Goal: Information Seeking & Learning: Find specific fact

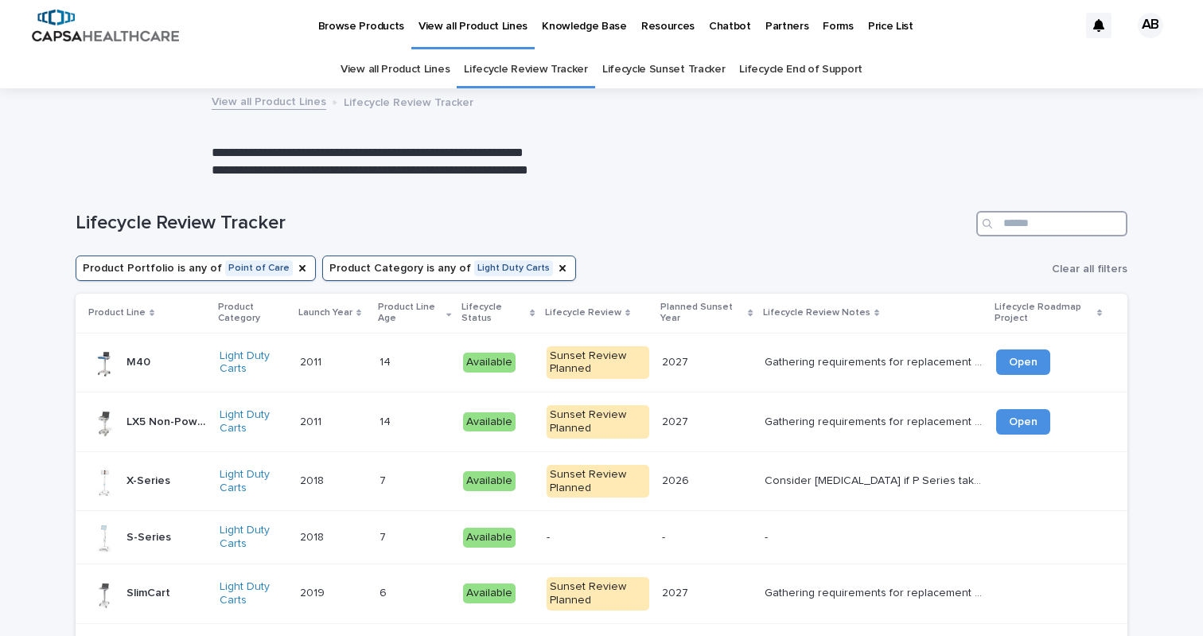
click at [1067, 224] on input "Search" at bounding box center [1051, 223] width 151 height 25
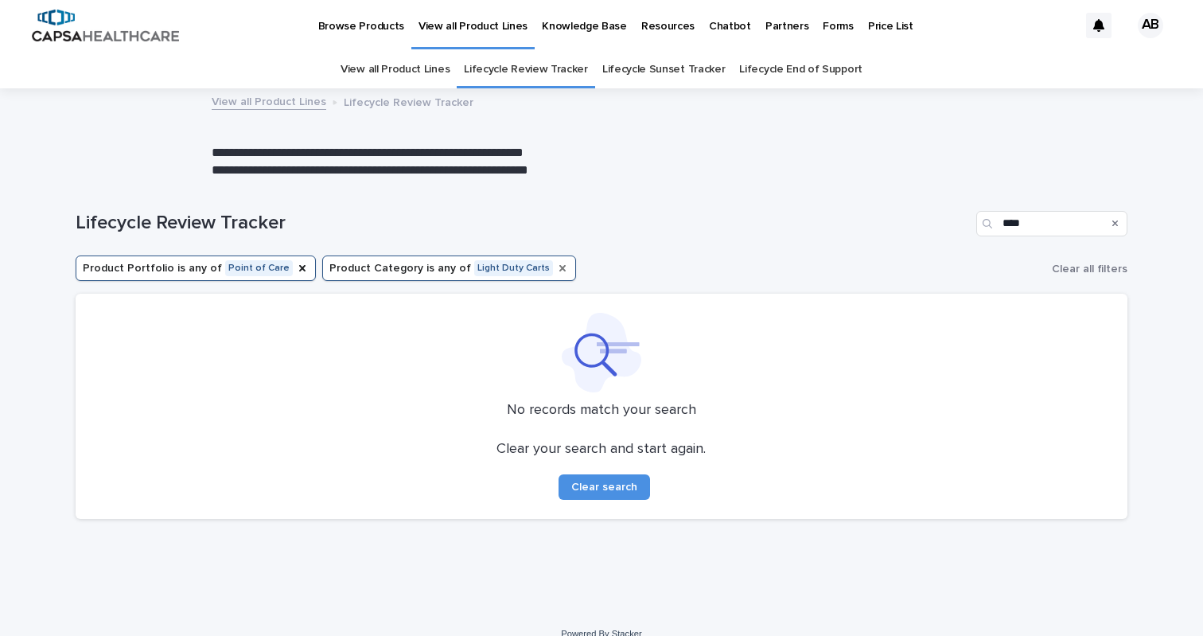
click at [556, 269] on icon "Product Category" at bounding box center [562, 268] width 13 height 13
click at [269, 264] on button "Product Portfolio is any of Point of Care" at bounding box center [196, 267] width 240 height 25
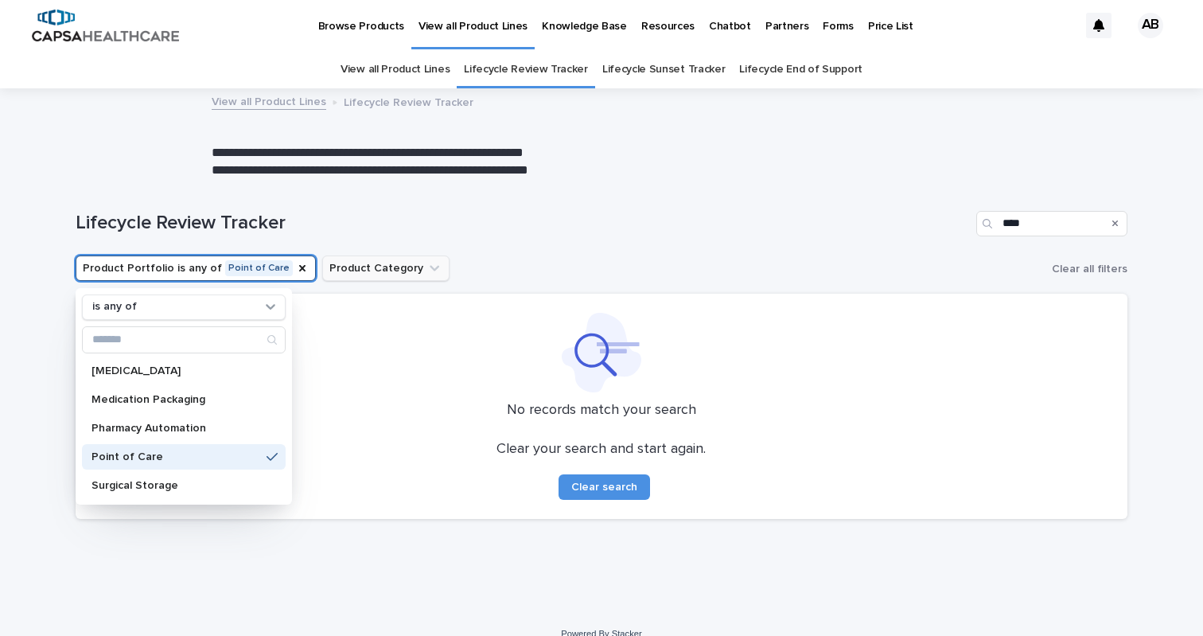
click at [278, 267] on button "Product Portfolio is any of Point of Care" at bounding box center [196, 267] width 240 height 25
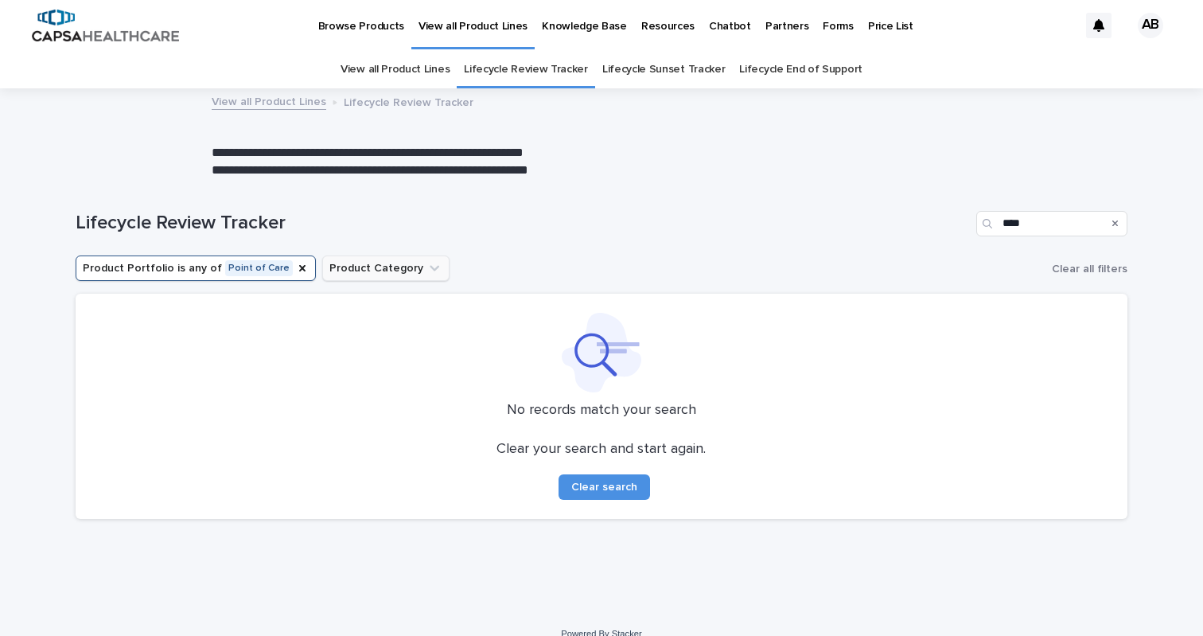
click at [278, 267] on button "Product Portfolio is any of Point of Care" at bounding box center [196, 267] width 240 height 25
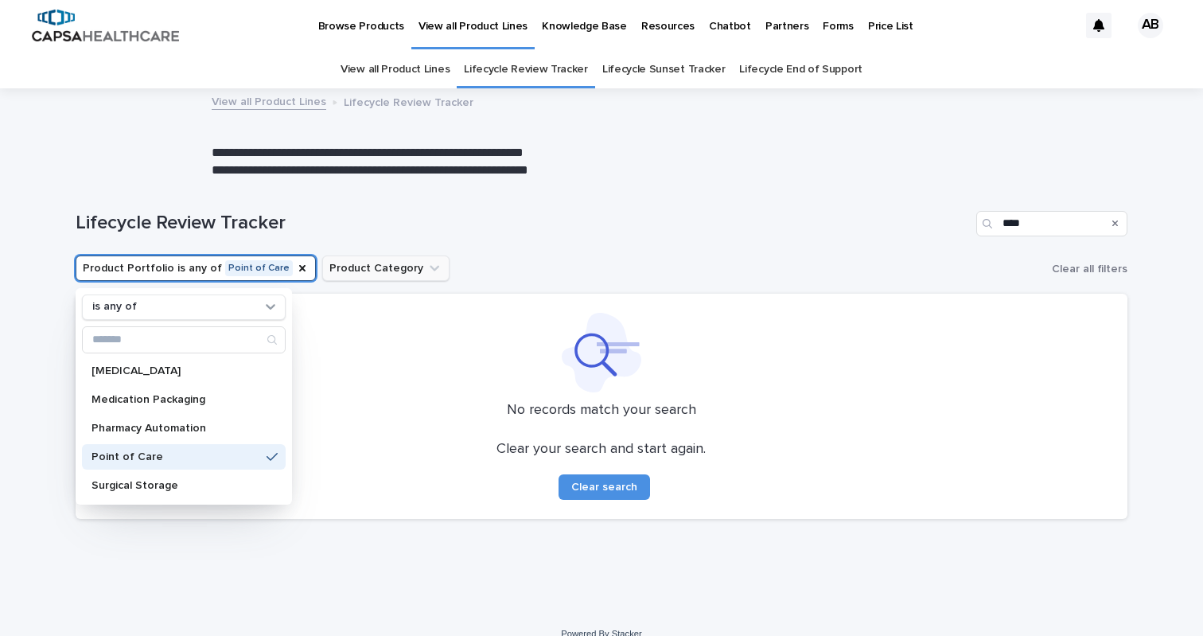
click at [294, 272] on button "Product Portfolio is any of Point of Care" at bounding box center [196, 267] width 240 height 25
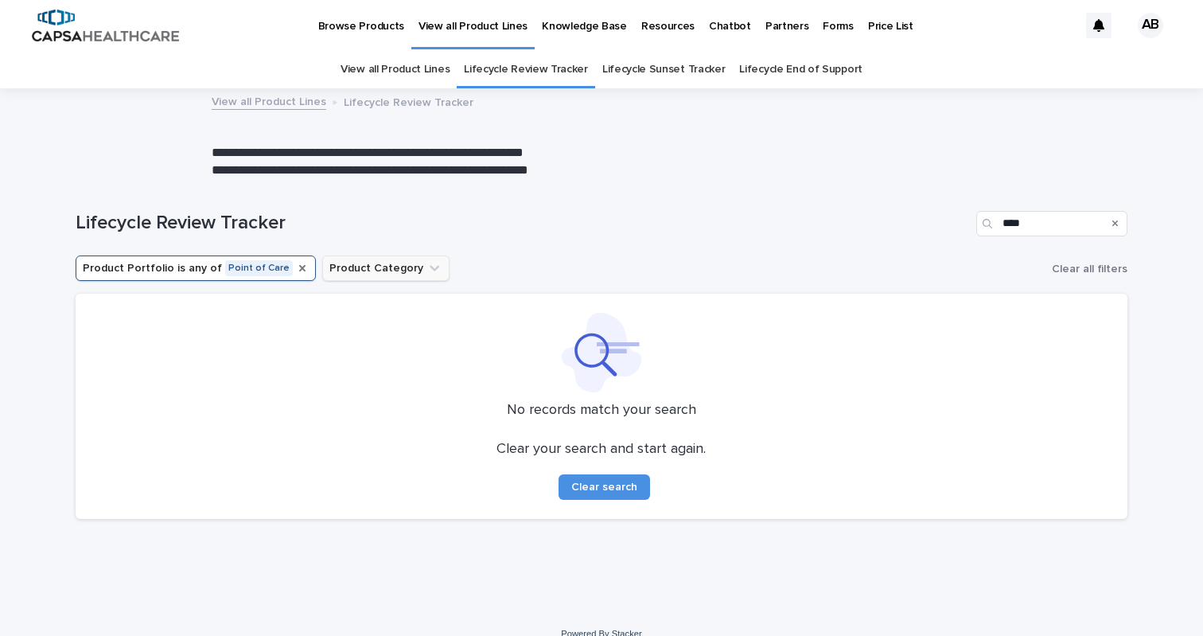
click at [296, 264] on icon "Product Portfolio" at bounding box center [302, 268] width 13 height 13
click at [1057, 222] on input "****" at bounding box center [1051, 223] width 151 height 25
type input "*******"
click at [433, 58] on link "View all Product Lines" at bounding box center [395, 69] width 109 height 37
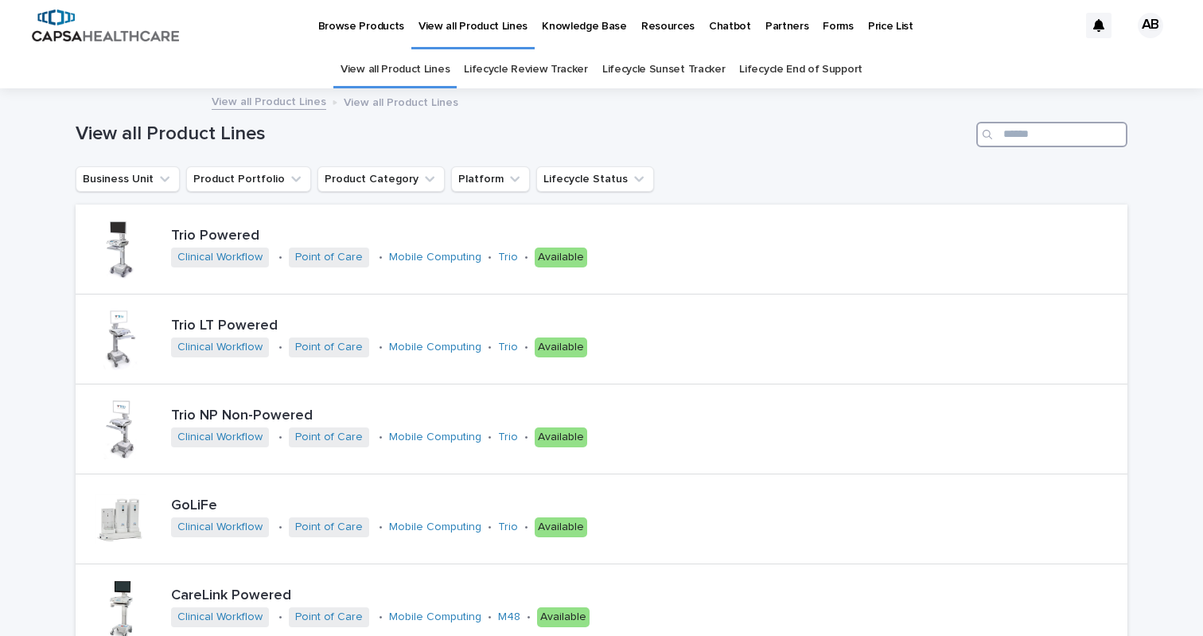
click at [1039, 134] on input "Search" at bounding box center [1051, 134] width 151 height 25
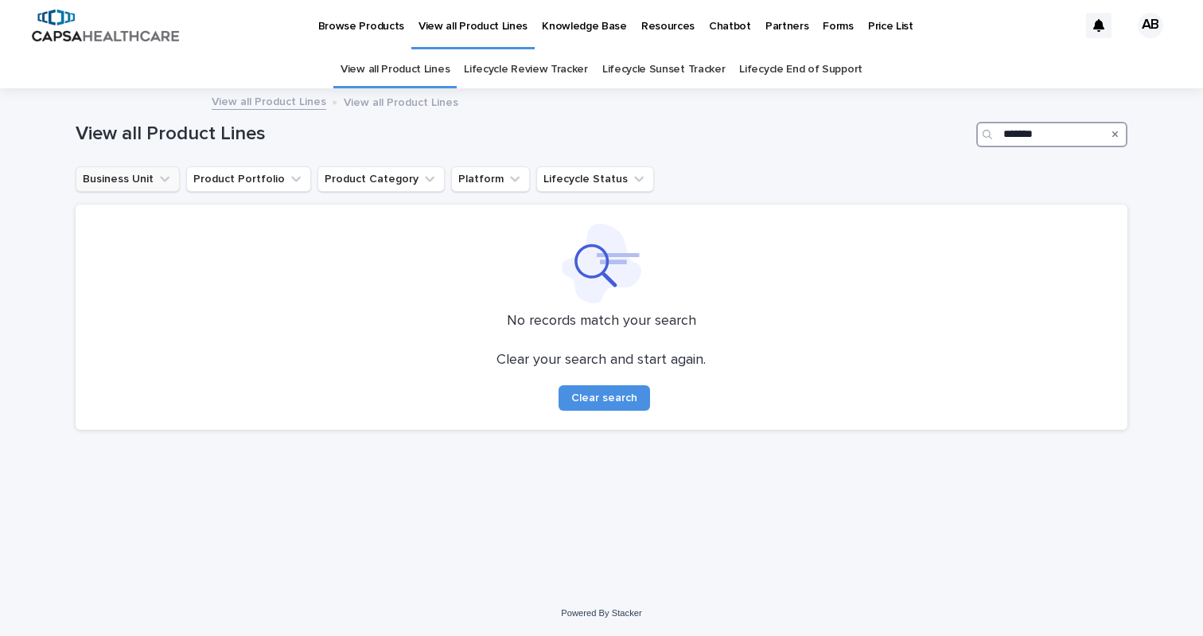
type input "*******"
click at [145, 190] on button "Business Unit" at bounding box center [128, 178] width 104 height 25
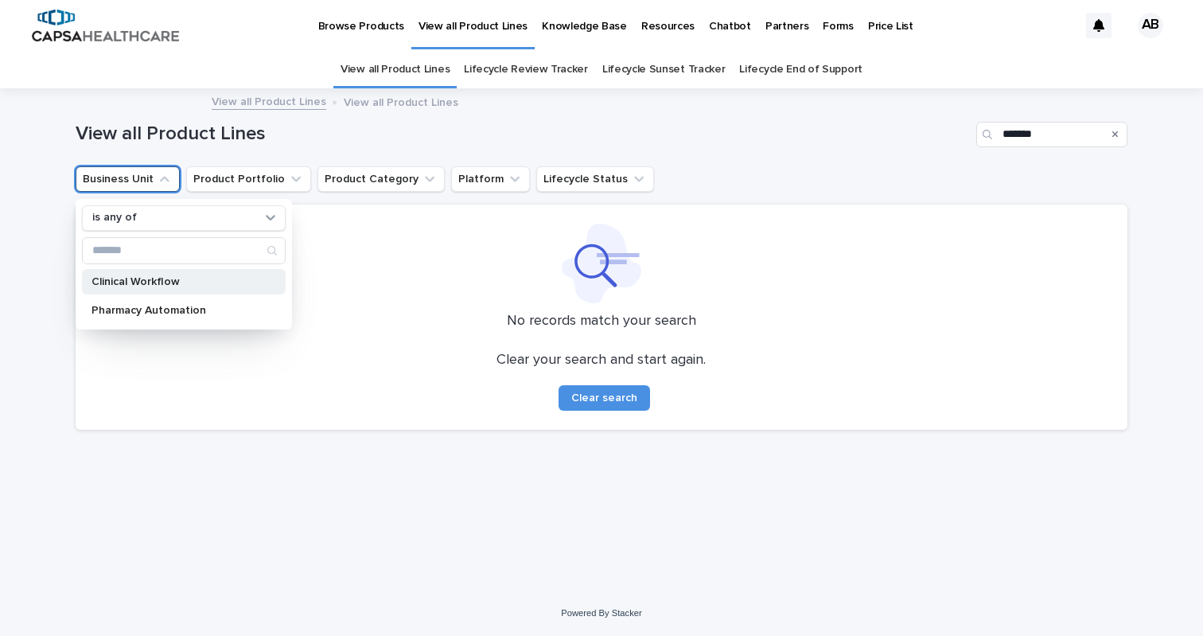
click at [163, 282] on p "Clinical Workflow" at bounding box center [175, 281] width 169 height 11
click at [271, 475] on div "Loading... Saving… Loading... Saving… View all Product Lines ******* Business U…" at bounding box center [602, 320] width 1069 height 461
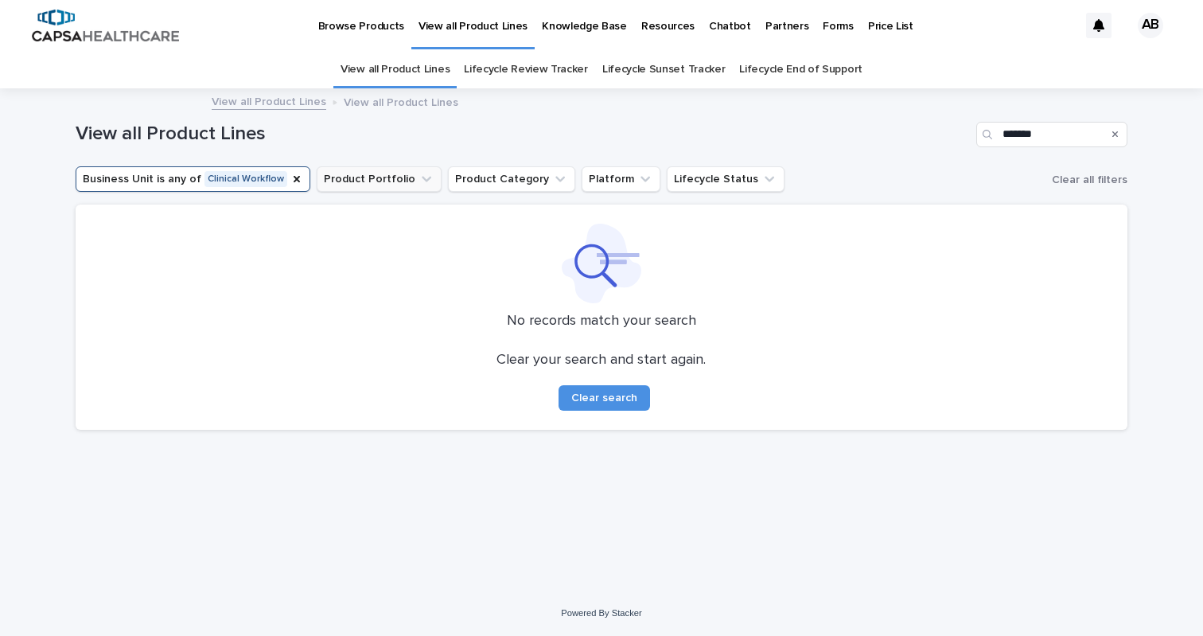
click at [390, 178] on button "Product Portfolio" at bounding box center [379, 178] width 125 height 25
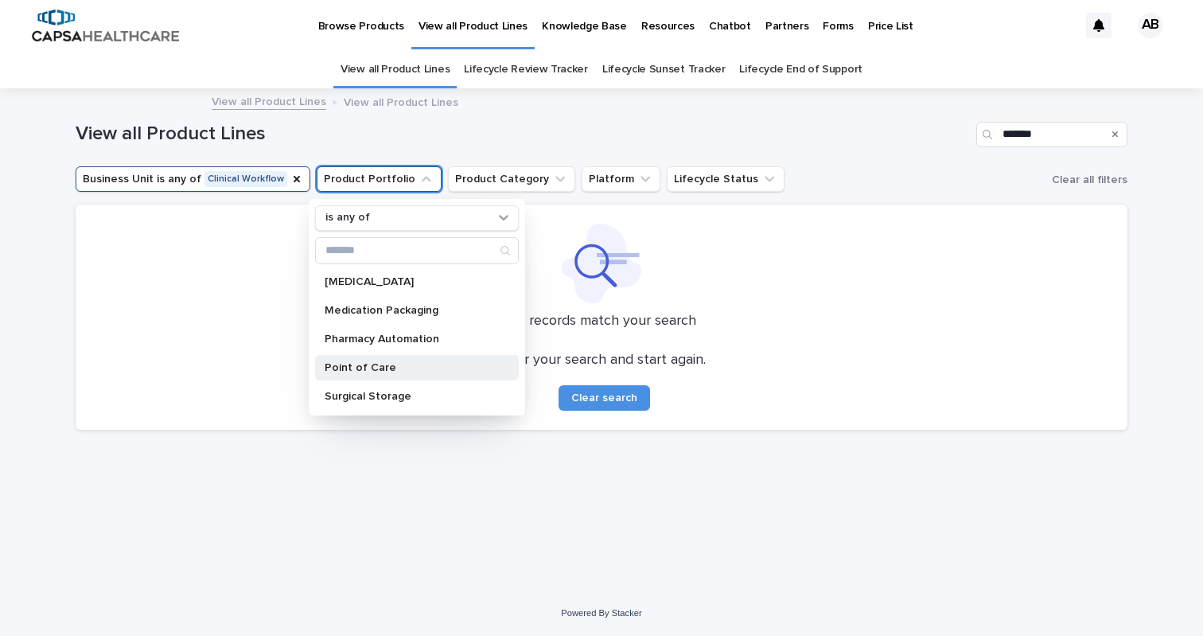
click at [391, 355] on div "Point of Care" at bounding box center [417, 367] width 204 height 25
click at [570, 531] on div "Loading... Saving… Loading... Saving… View all Product Lines ******* Business U…" at bounding box center [602, 320] width 1069 height 461
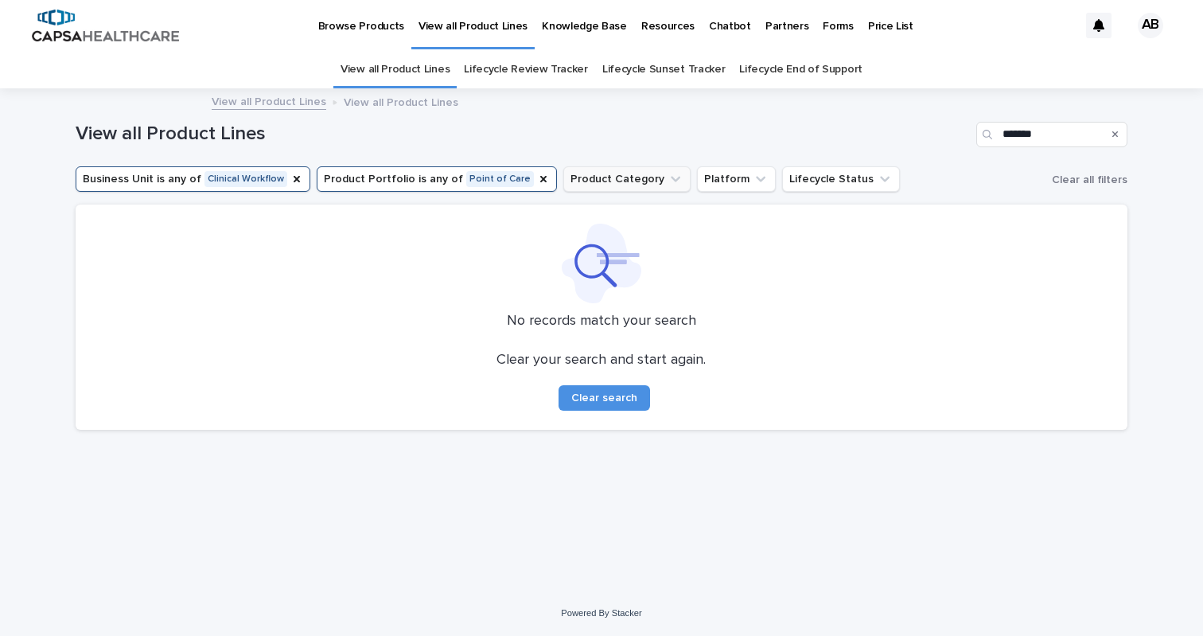
click at [617, 185] on button "Product Category" at bounding box center [626, 178] width 127 height 25
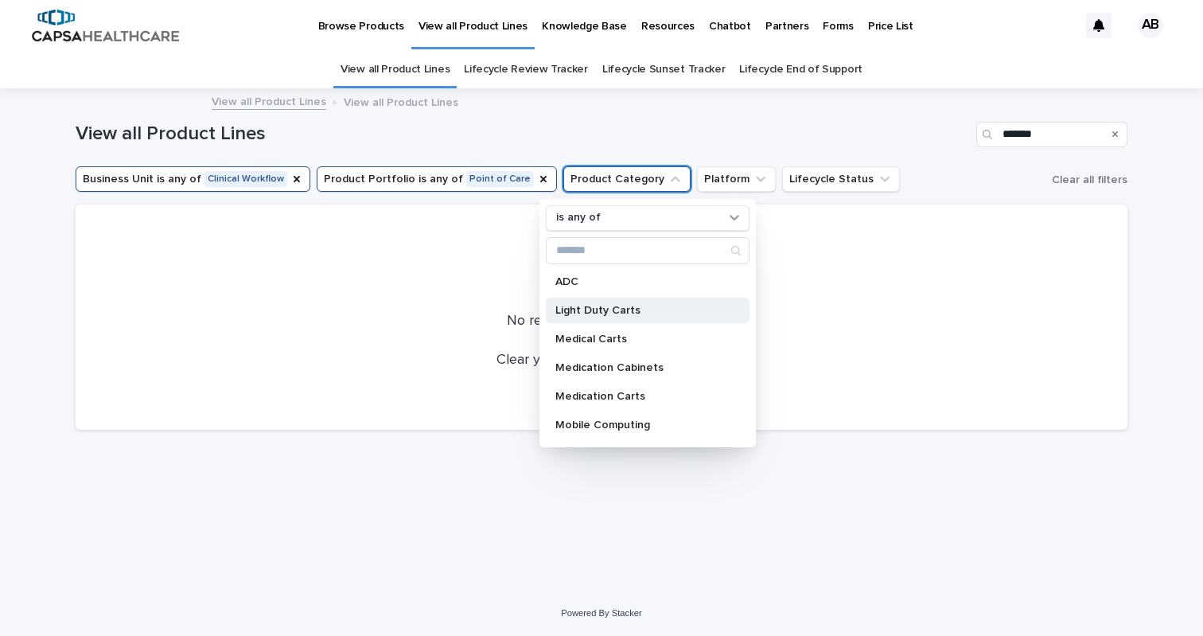
click at [638, 309] on p "Light Duty Carts" at bounding box center [639, 310] width 169 height 11
click at [831, 133] on h1 "View all Product Lines" at bounding box center [523, 134] width 895 height 23
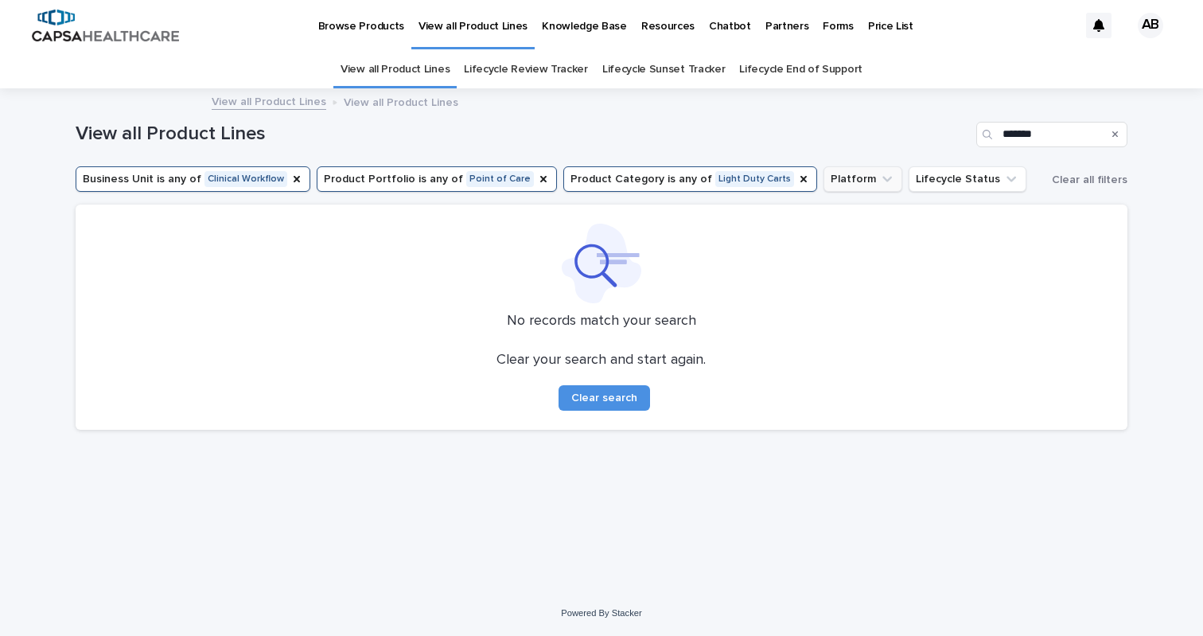
click at [823, 179] on button "Platform" at bounding box center [862, 178] width 79 height 25
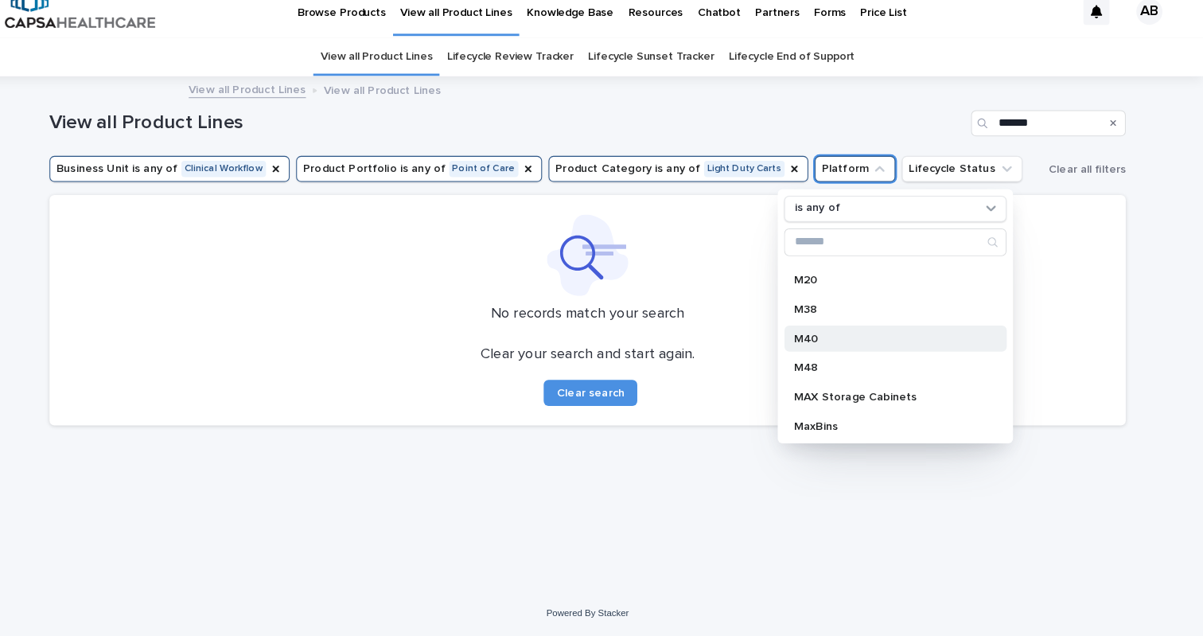
scroll to position [449, 0]
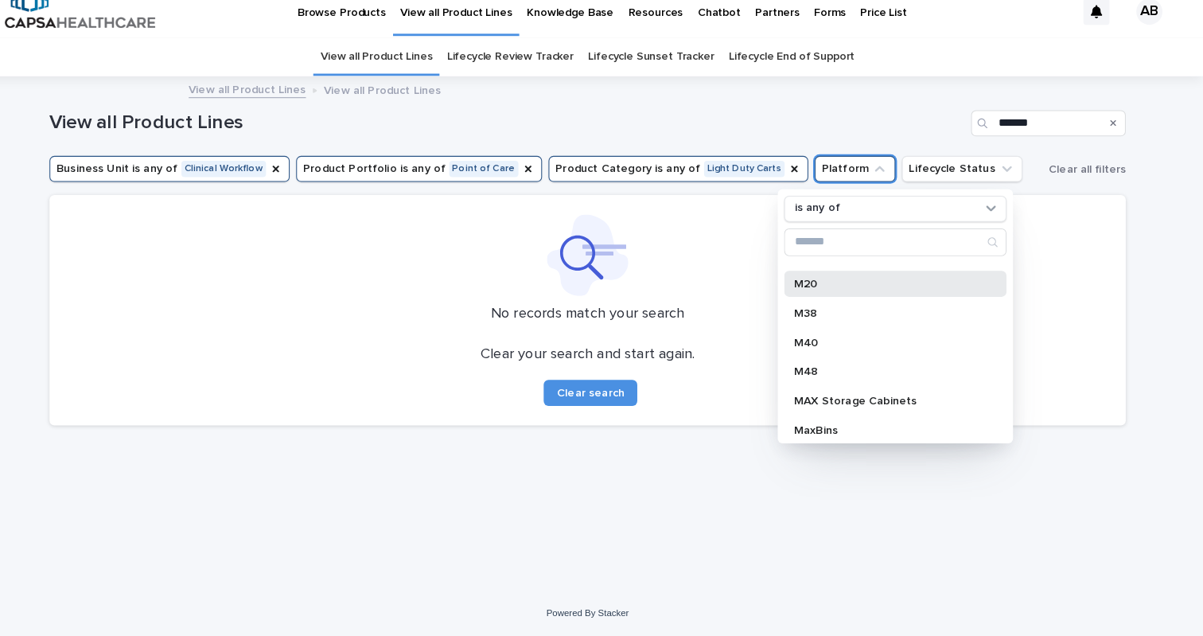
click at [831, 282] on div "M20" at bounding box center [901, 290] width 217 height 25
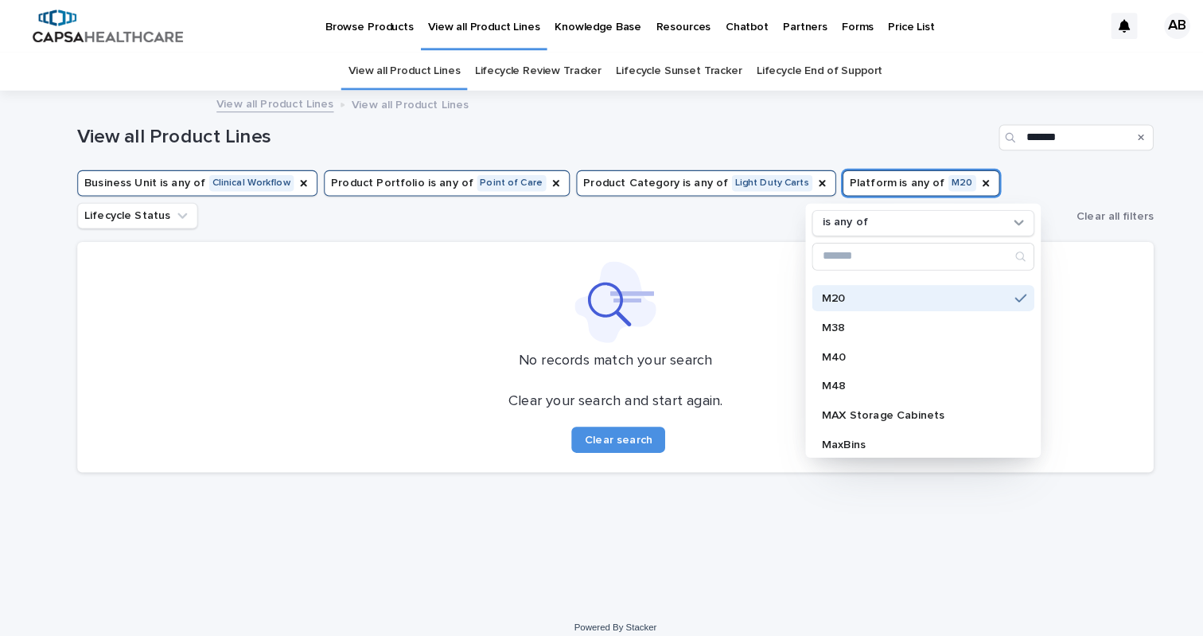
click at [619, 158] on div "View all Product Lines *******" at bounding box center [602, 128] width 1053 height 76
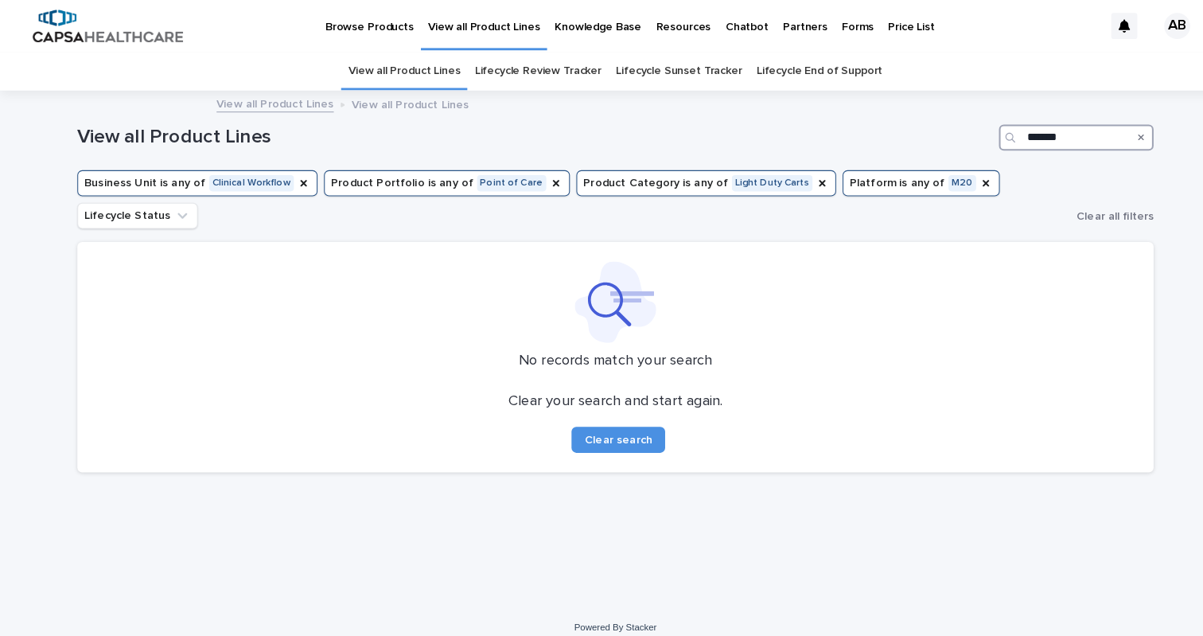
click at [1016, 130] on input "*******" at bounding box center [1051, 134] width 151 height 25
click at [908, 131] on h1 "View all Product Lines" at bounding box center [523, 134] width 895 height 23
click at [1112, 138] on icon "Search" at bounding box center [1115, 135] width 6 height 10
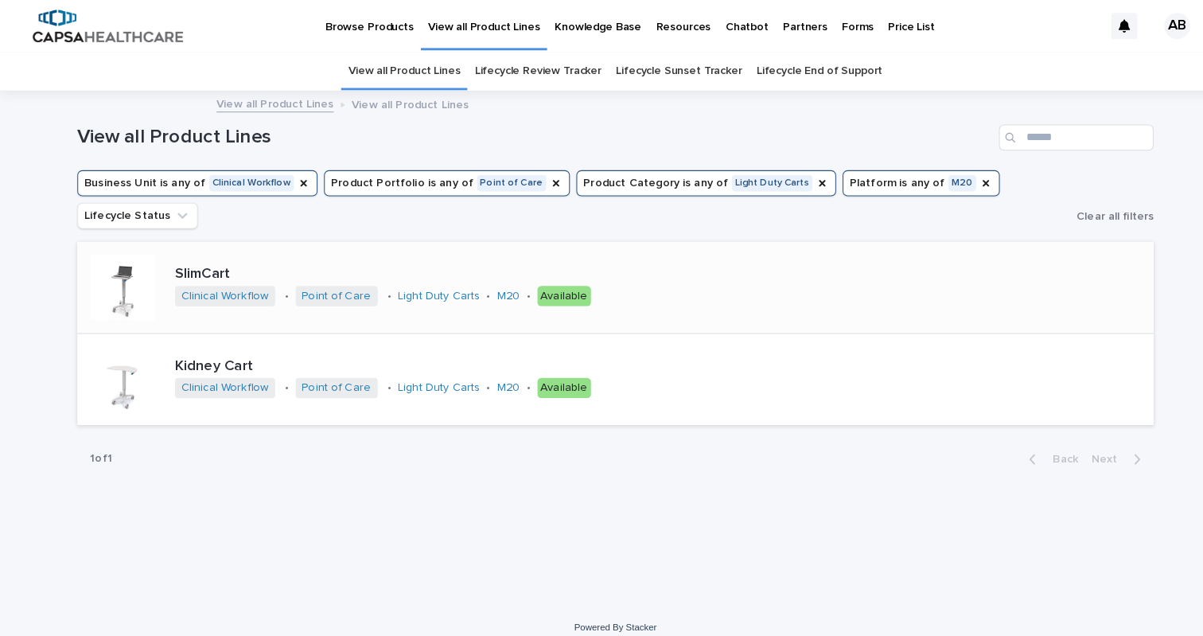
click at [228, 262] on p "SlimCart" at bounding box center [401, 268] width 461 height 18
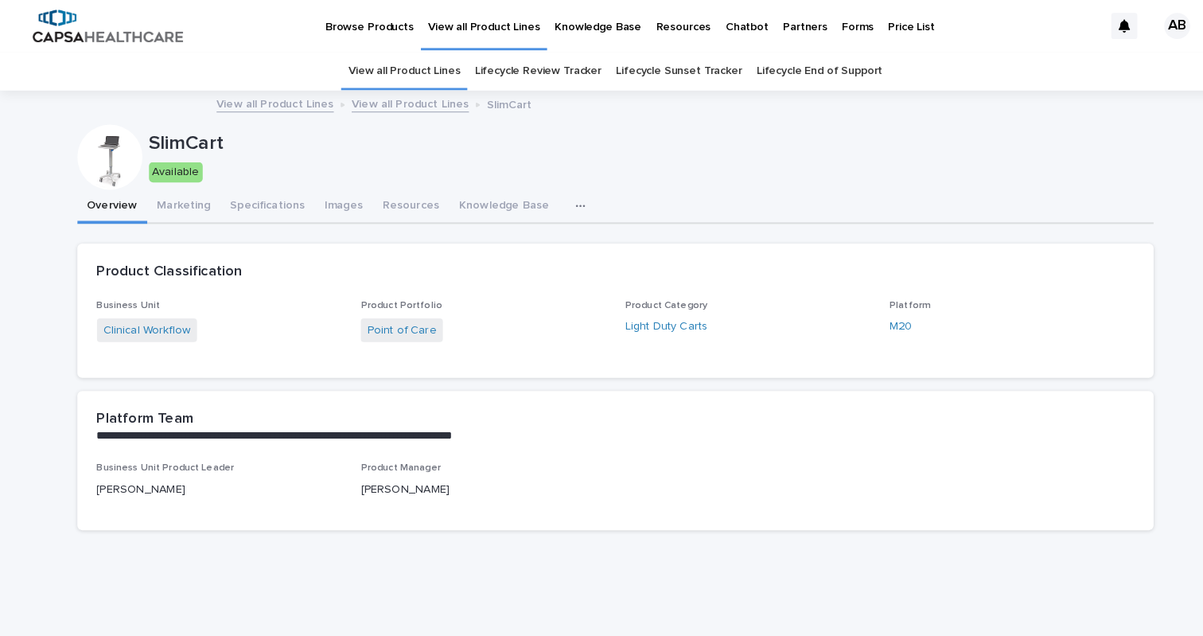
click at [553, 197] on button "button" at bounding box center [570, 201] width 35 height 32
click at [469, 245] on span "SKUs" at bounding box center [477, 242] width 26 height 11
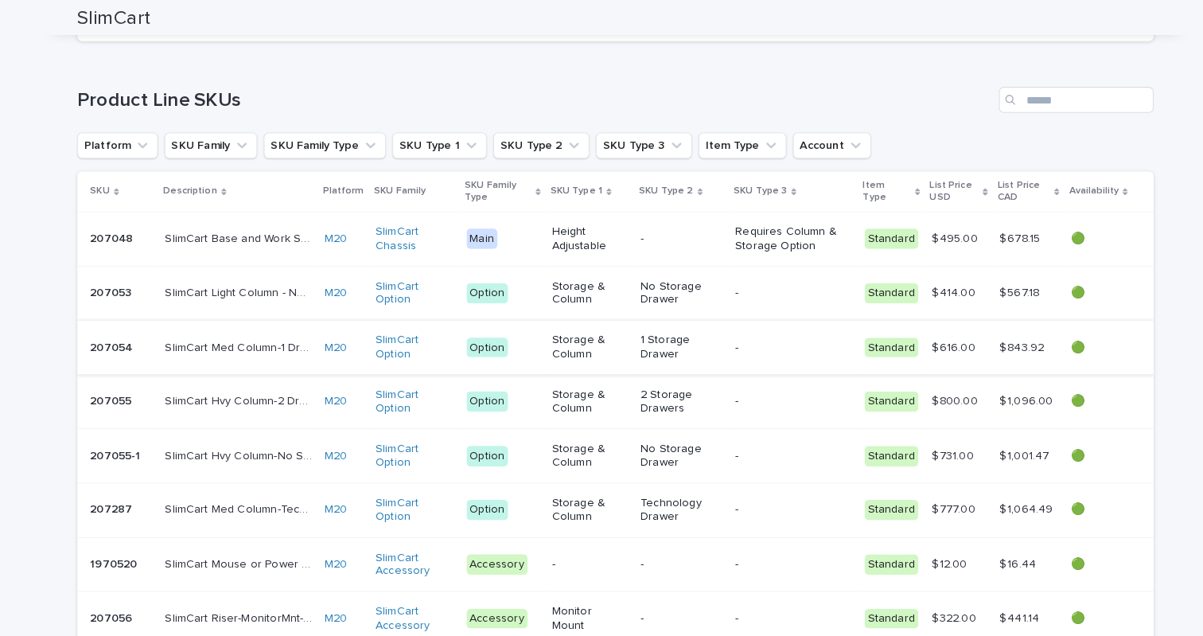
scroll to position [334, 0]
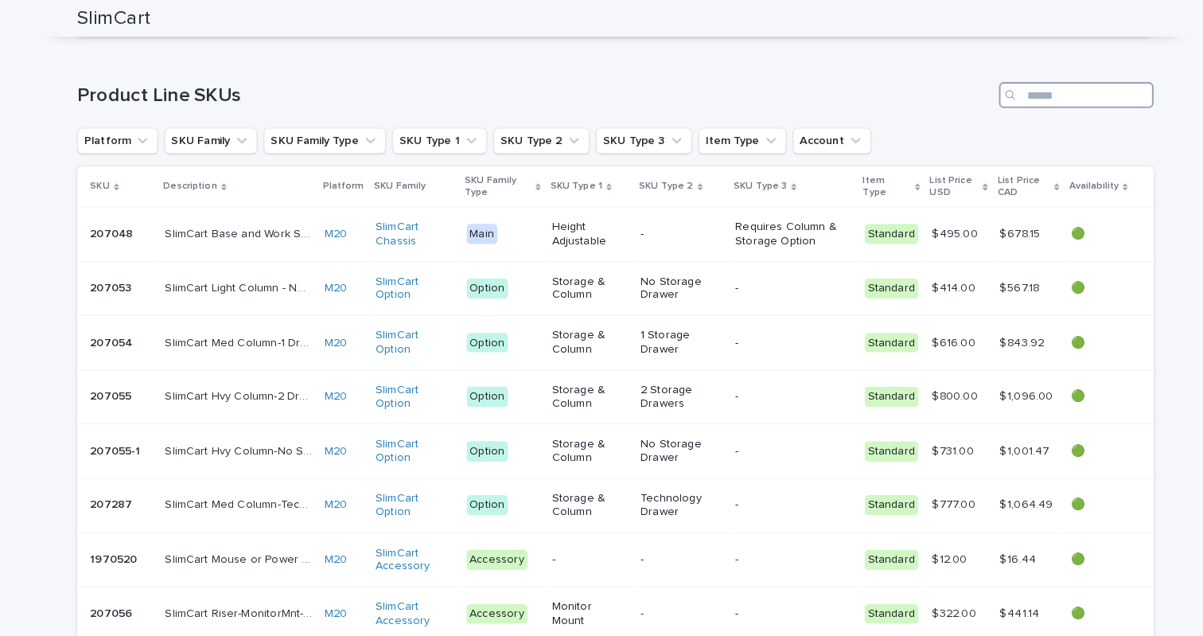
click at [1023, 80] on input "Search" at bounding box center [1051, 92] width 151 height 25
paste input "*******"
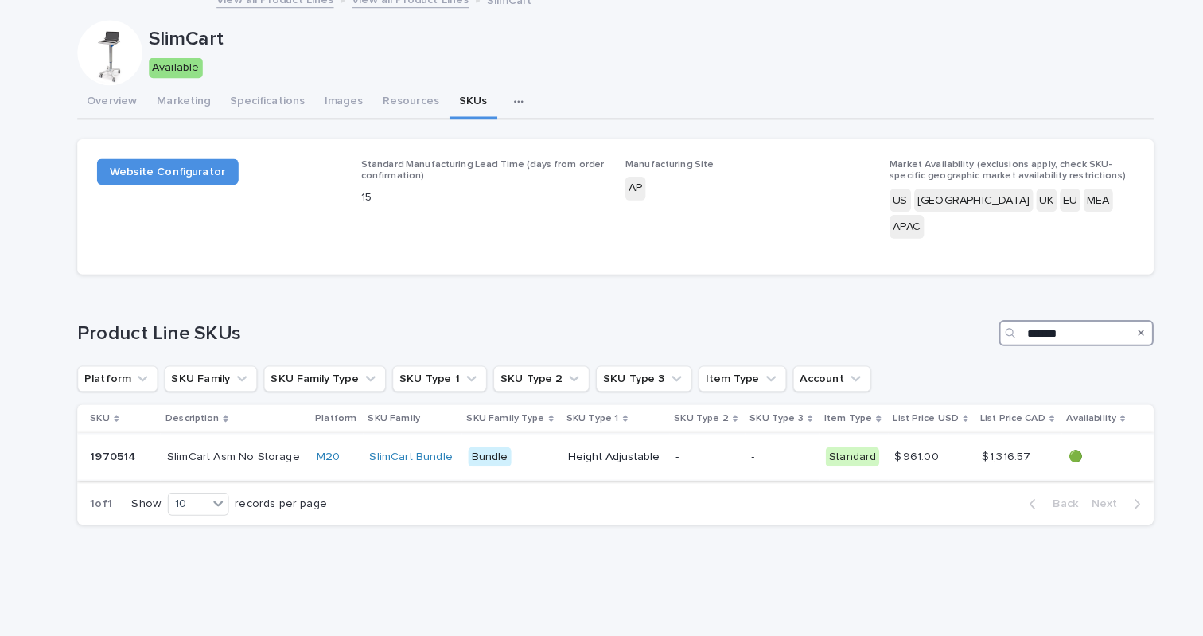
scroll to position [0, 0]
type input "*******"
click at [1115, 337] on icon "Search" at bounding box center [1115, 340] width 6 height 6
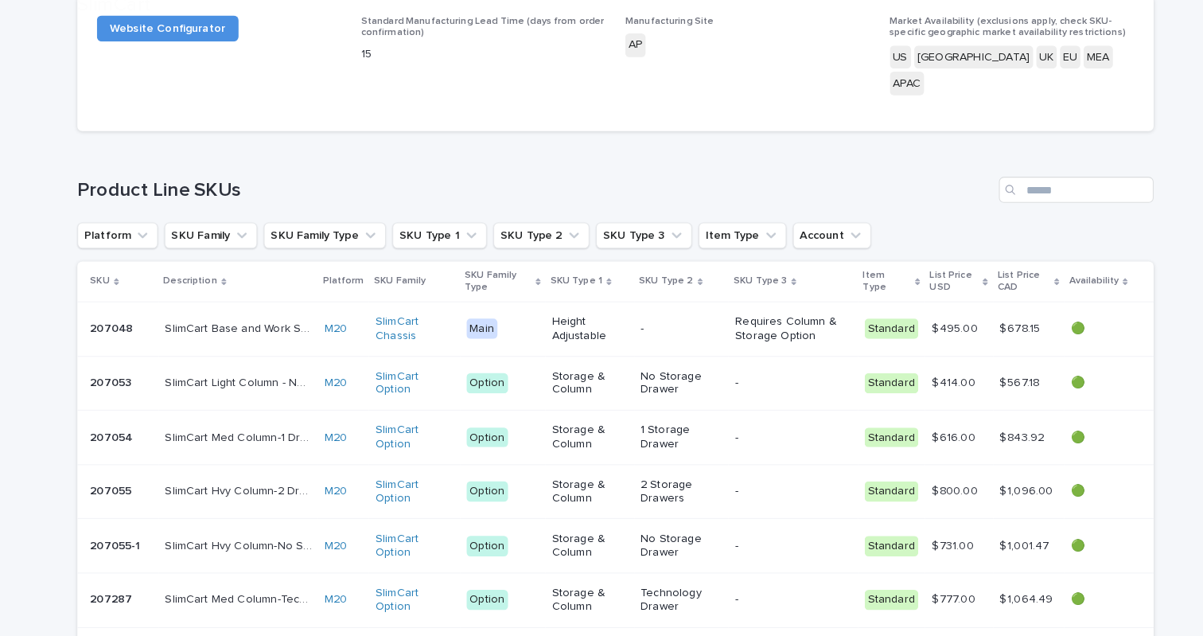
scroll to position [236, 0]
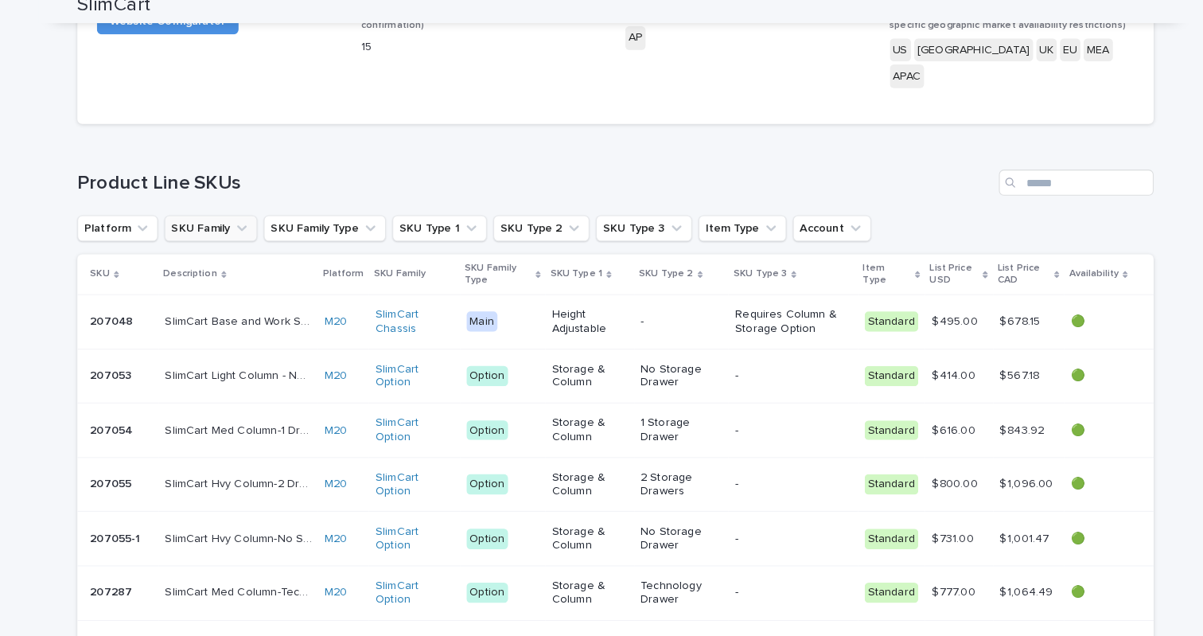
click at [193, 224] on button "SKU Family" at bounding box center [206, 236] width 91 height 25
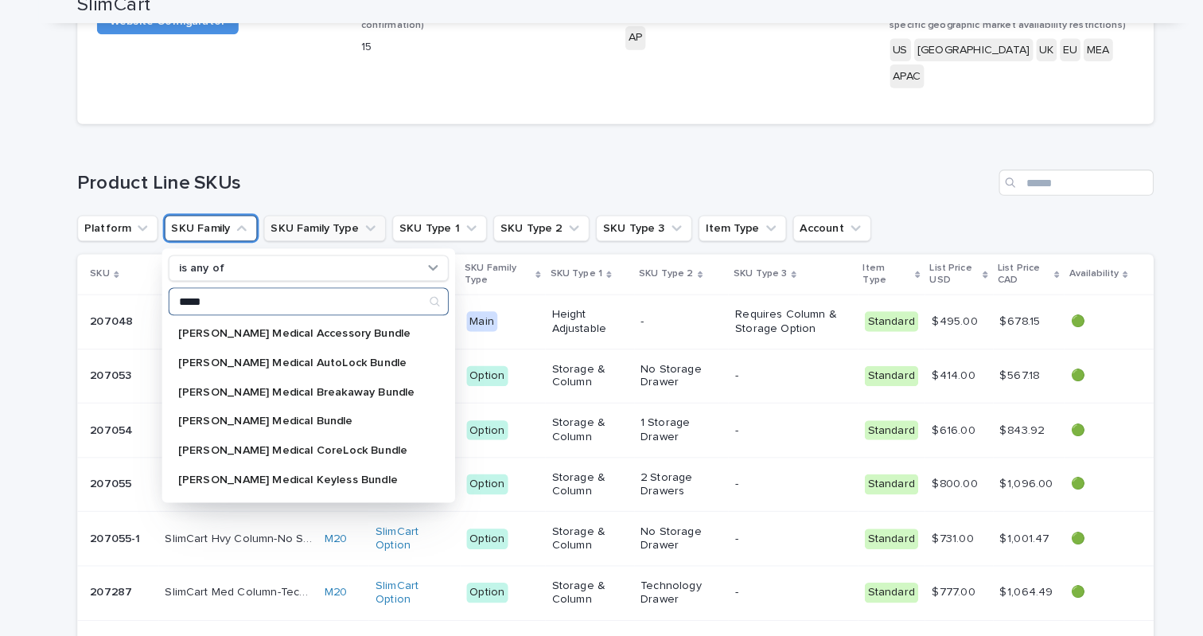
type input "*****"
click at [348, 224] on button "SKU Family Type" at bounding box center [317, 236] width 119 height 25
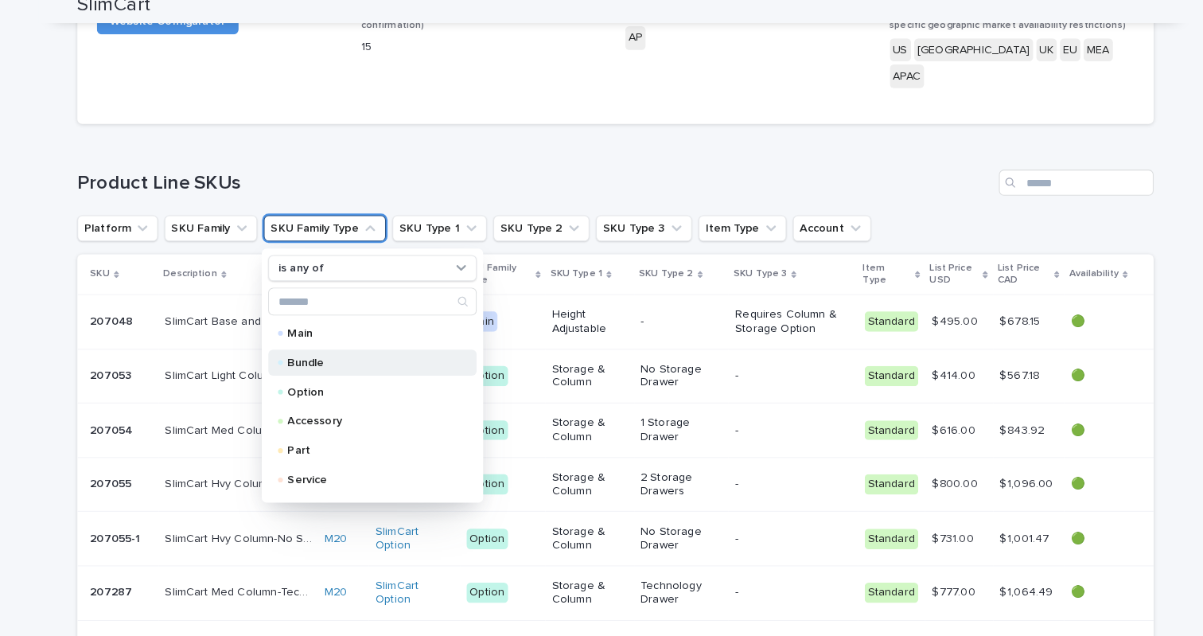
click at [361, 362] on p "Bundle" at bounding box center [360, 367] width 159 height 11
click at [389, 147] on div "Loading... Saving… Product Line SKUs Platform SKU Family SKU Family Type is any…" at bounding box center [602, 517] width 1053 height 740
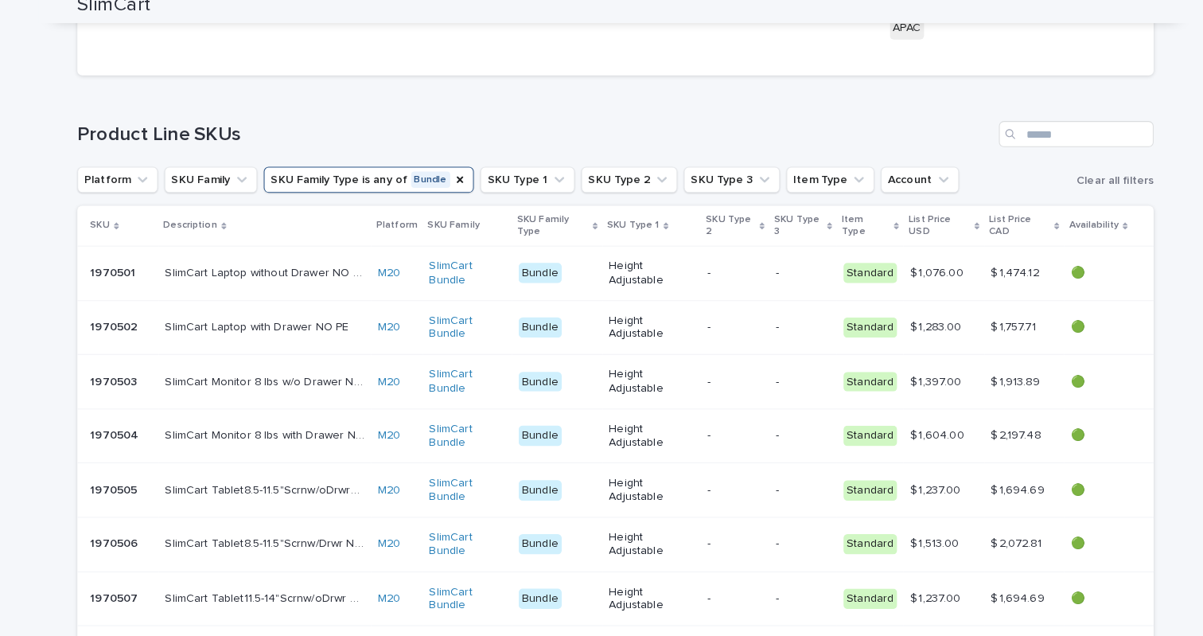
scroll to position [291, 0]
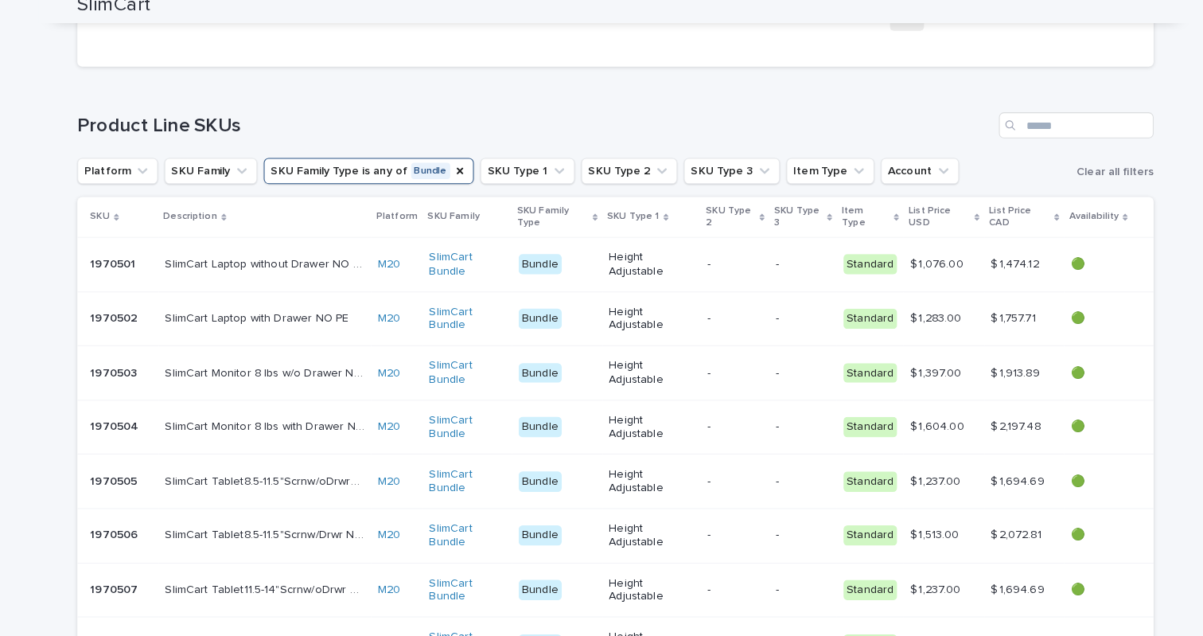
click at [113, 262] on p "1970501" at bounding box center [112, 270] width 48 height 17
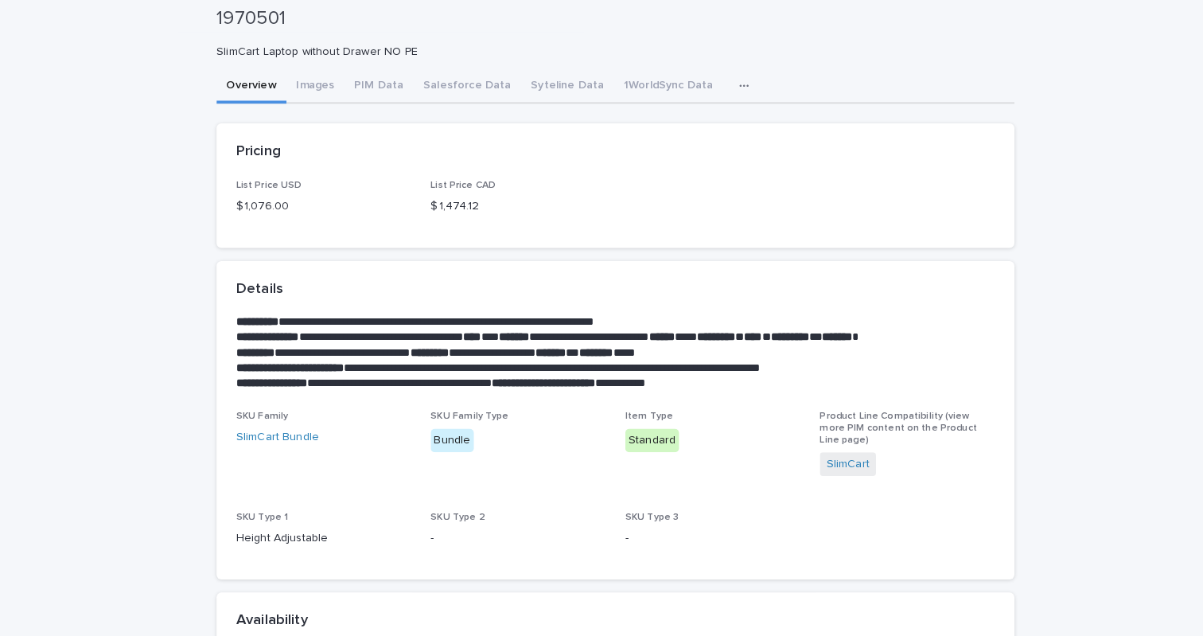
scroll to position [35, 0]
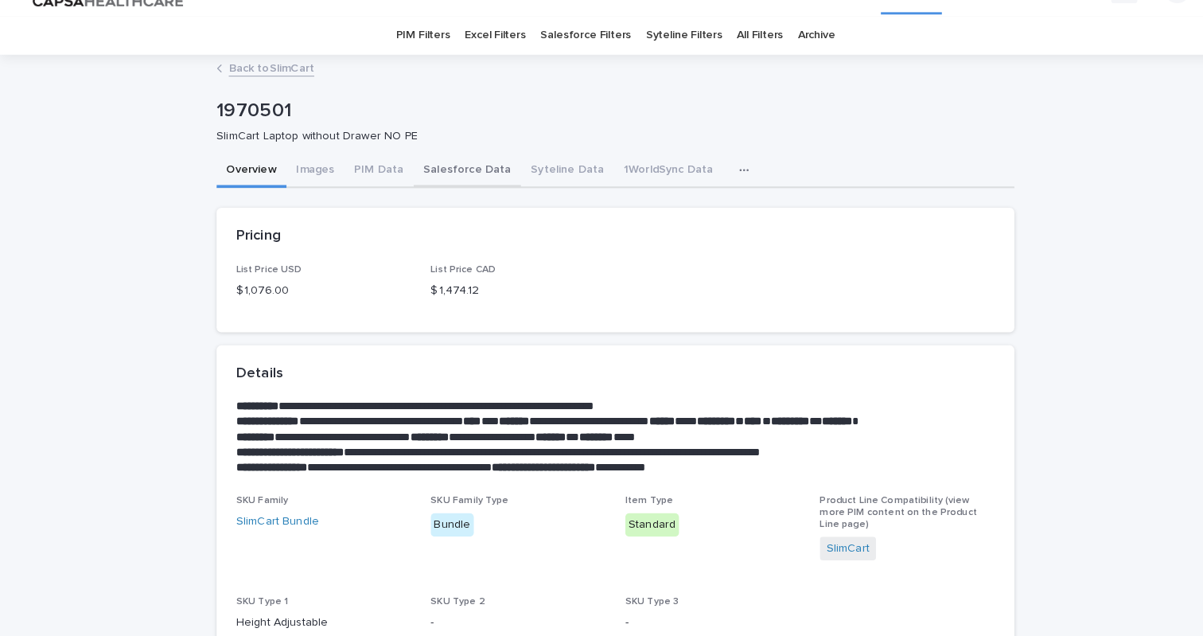
click at [442, 172] on div "**********" at bounding box center [602, 503] width 780 height 897
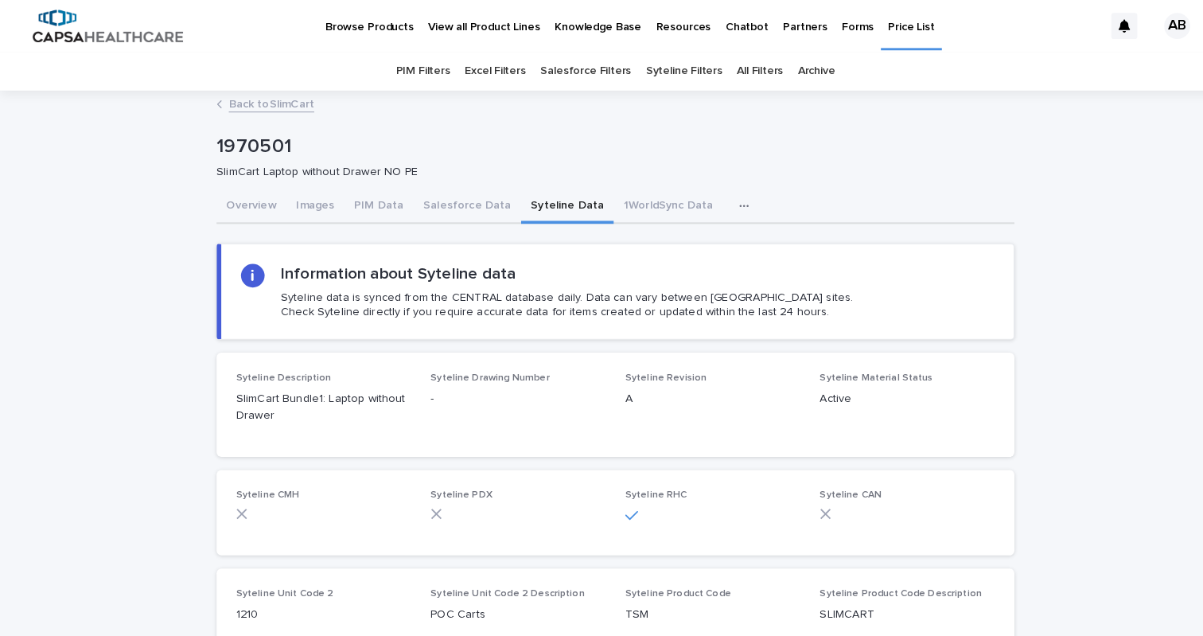
click at [533, 200] on button "Syteline Data" at bounding box center [554, 201] width 91 height 33
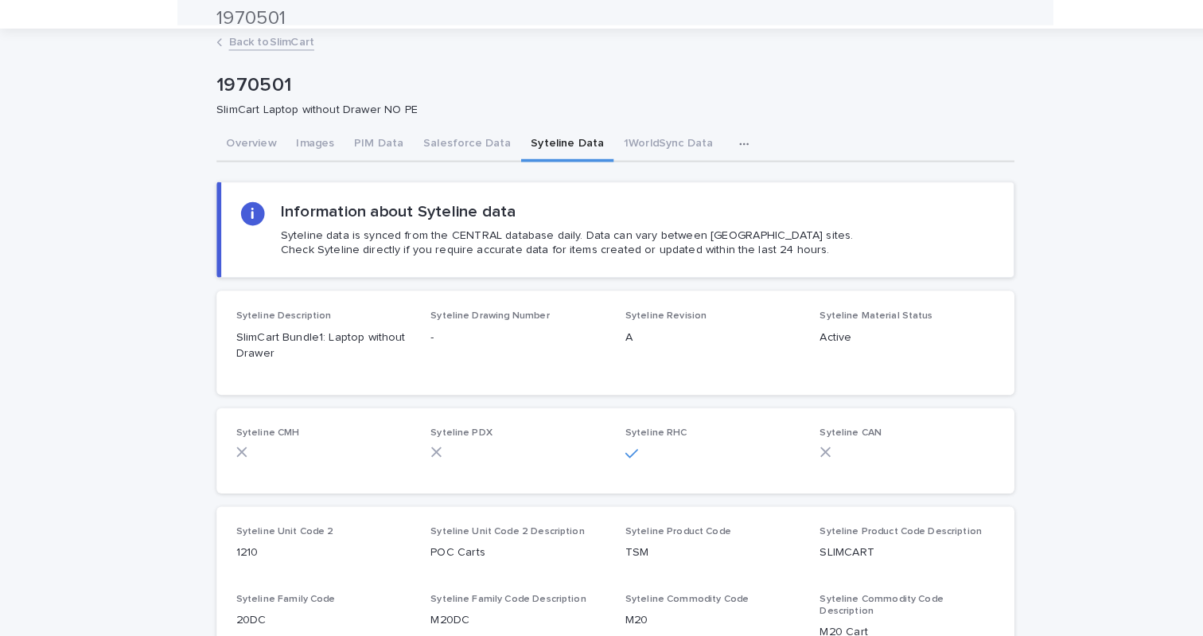
scroll to position [24, 0]
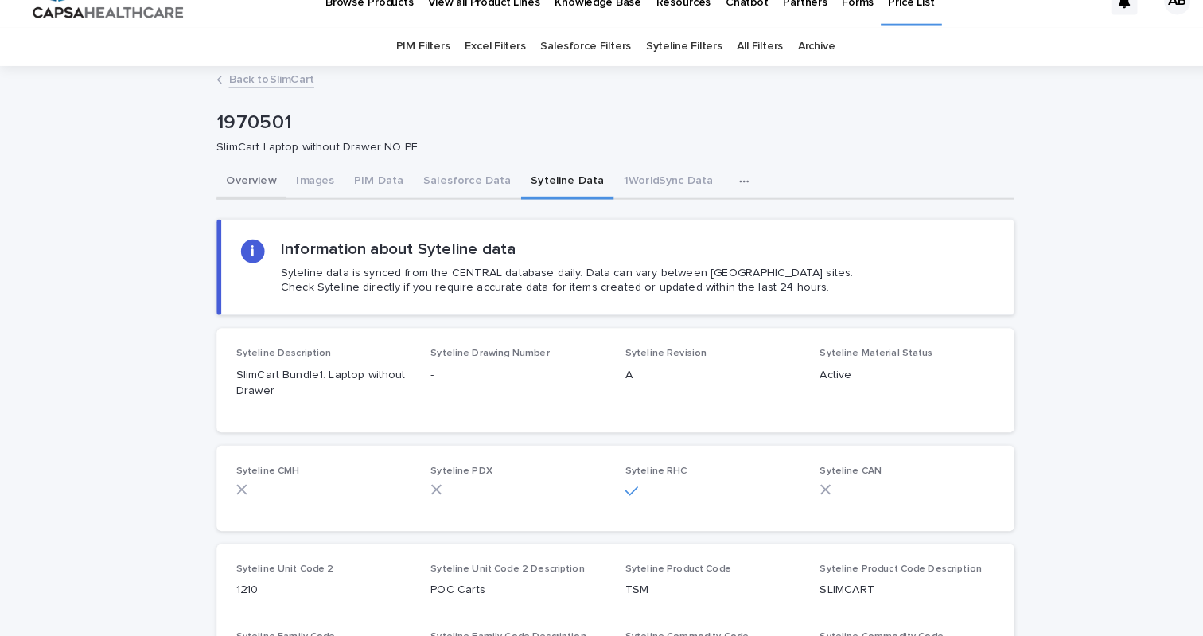
click at [246, 179] on button "Overview" at bounding box center [246, 178] width 68 height 33
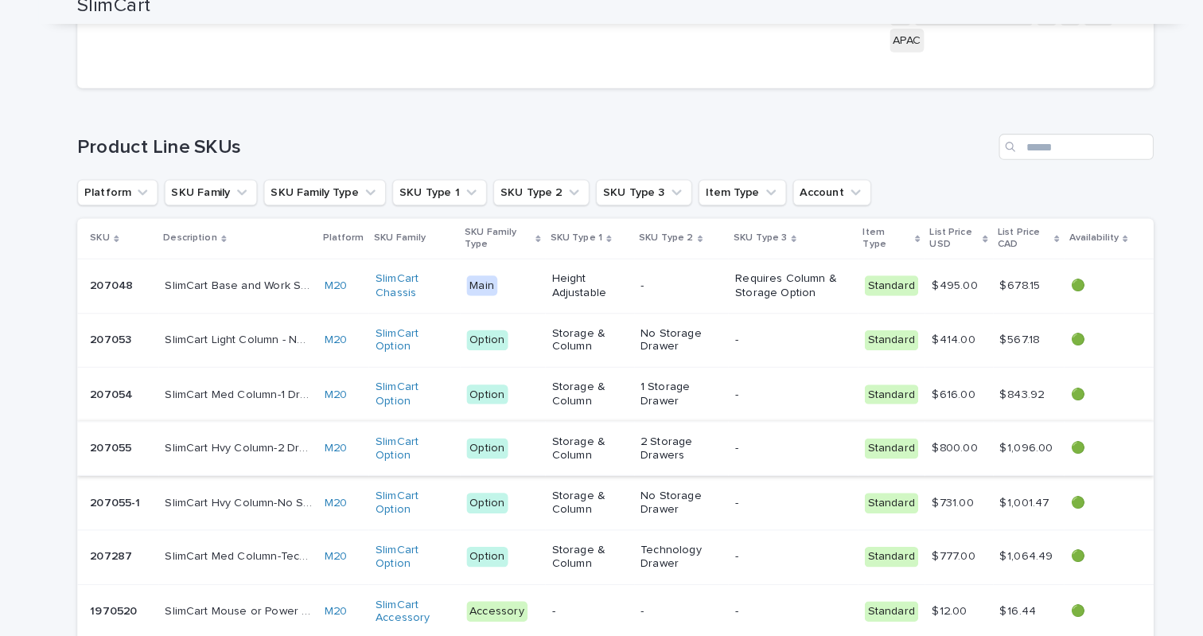
scroll to position [273, 0]
click at [339, 186] on button "SKU Family Type" at bounding box center [317, 198] width 119 height 25
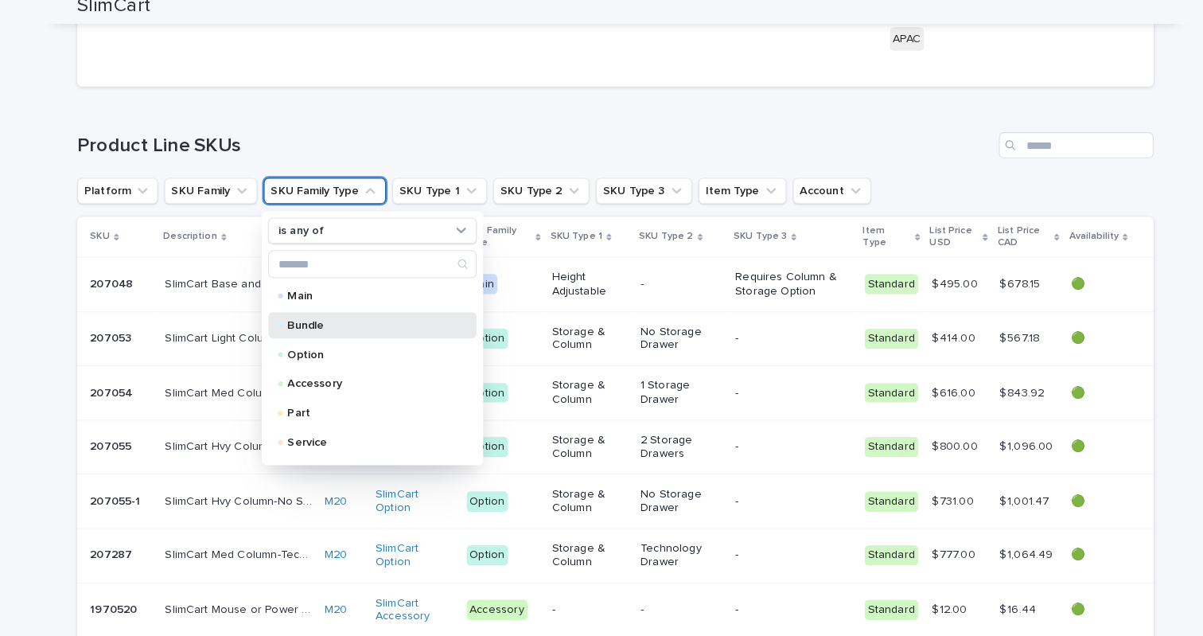
click at [335, 325] on p "Bundle" at bounding box center [360, 330] width 159 height 11
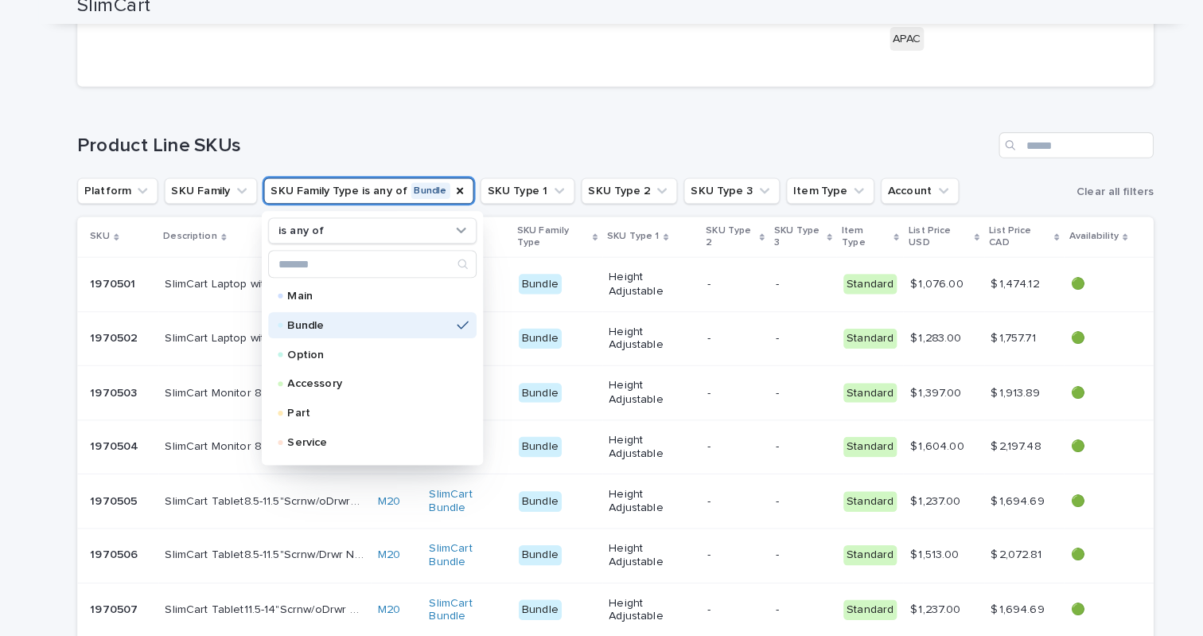
click at [2, 326] on div "Loading... Saving… Loading... Saving… SlimCart SlimCart Available Sorry, there …" at bounding box center [601, 373] width 1203 height 1112
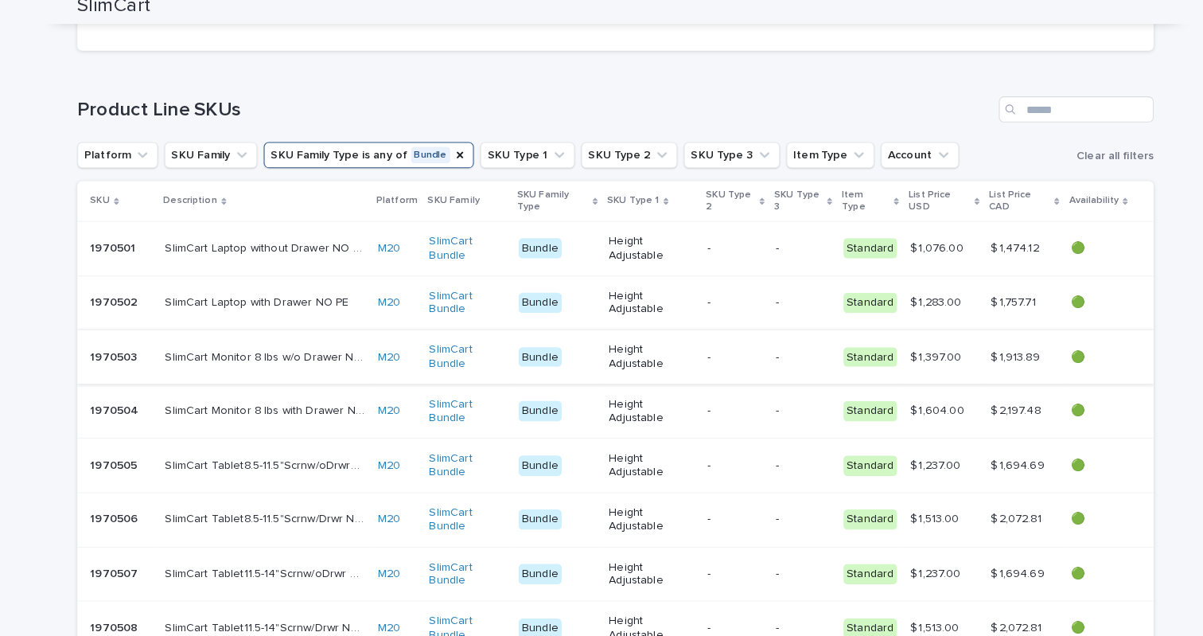
scroll to position [329, 0]
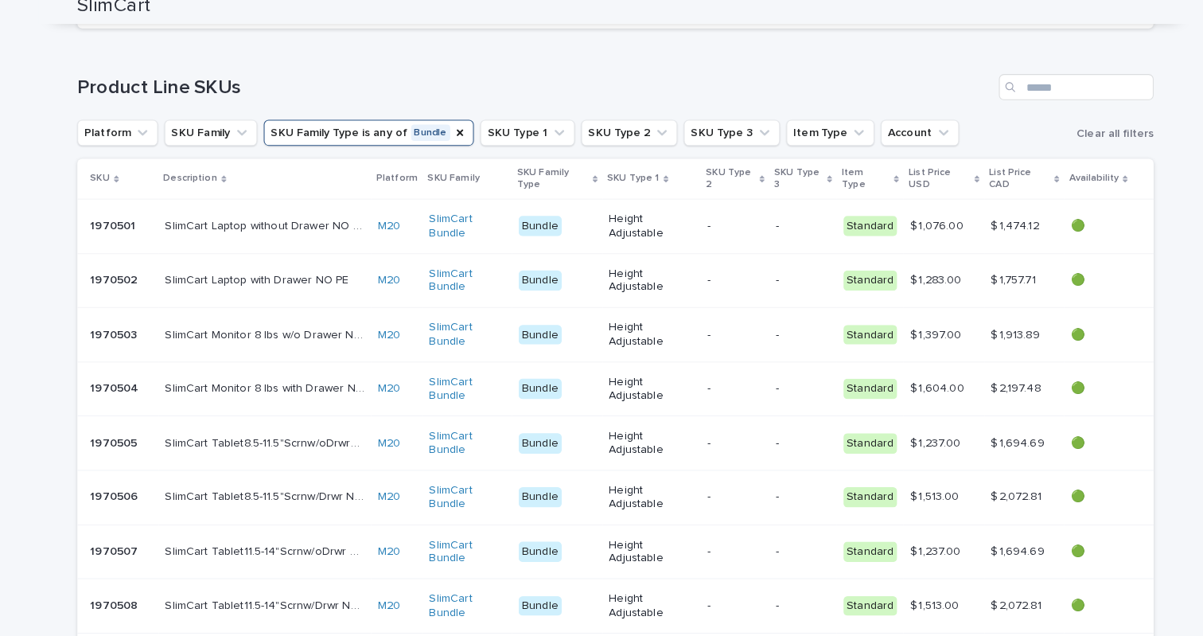
click at [103, 330] on p "1970503" at bounding box center [112, 338] width 49 height 17
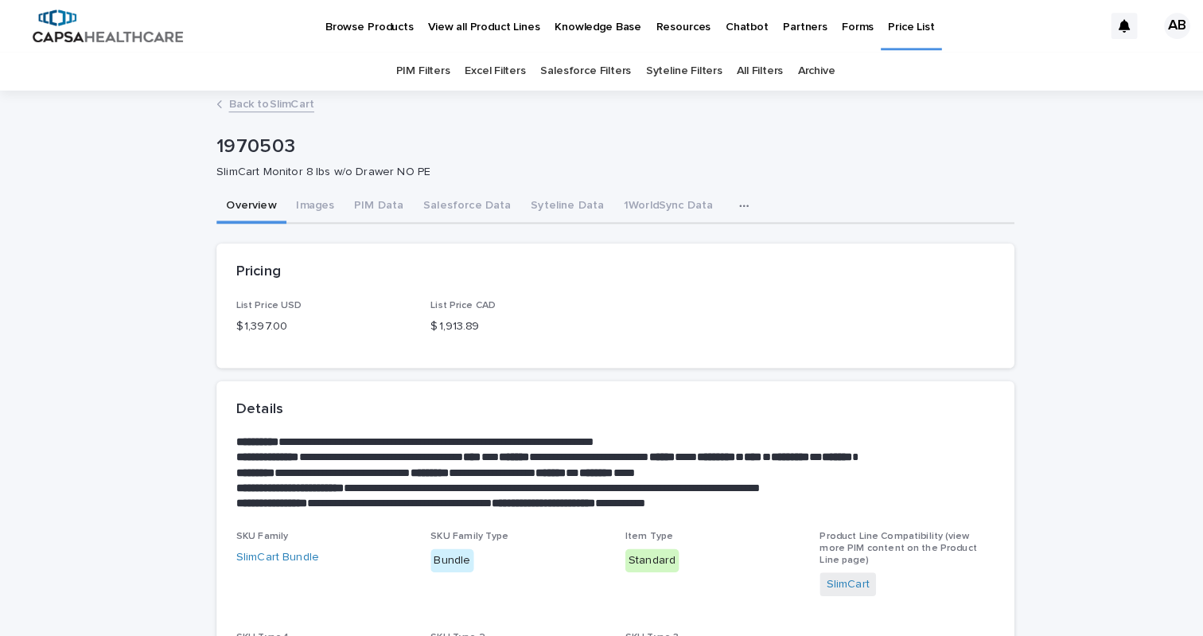
click at [255, 315] on p "$ 1,397.00" at bounding box center [316, 319] width 171 height 17
